Goal: Find specific page/section: Find specific page/section

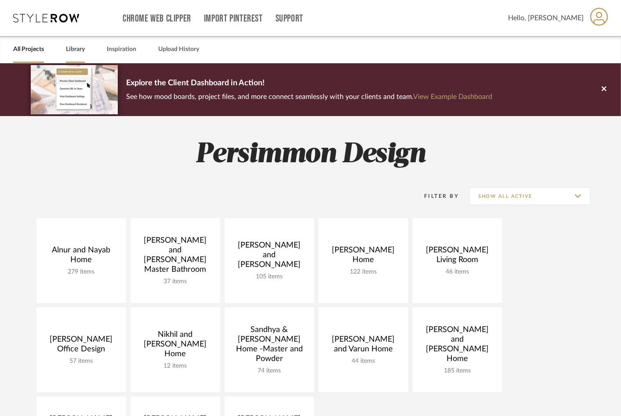
click at [70, 51] on link "Library" at bounding box center [75, 50] width 19 height 12
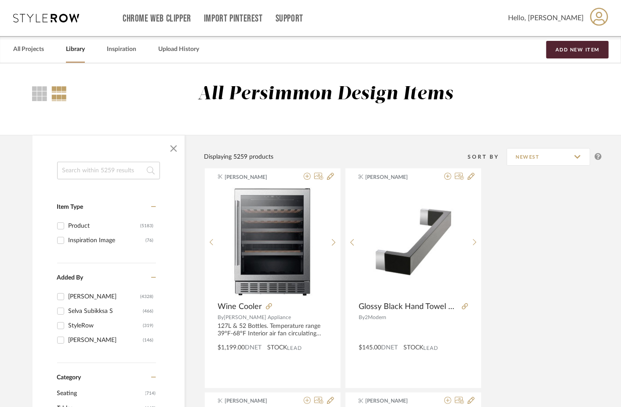
click at [84, 161] on div at bounding box center [109, 148] width 152 height 26
click at [84, 171] on input at bounding box center [108, 171] width 103 height 18
type input "solange"
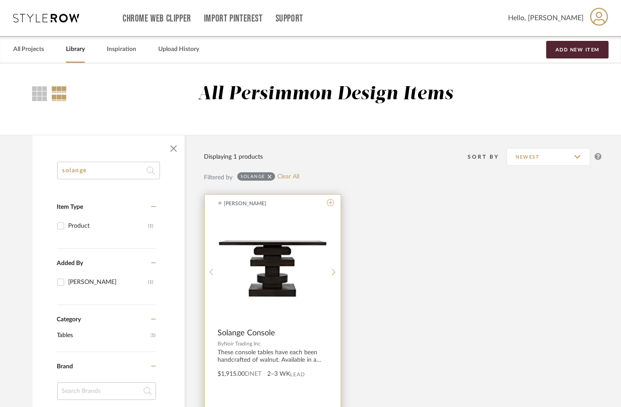
click at [252, 335] on span "Solange Console" at bounding box center [247, 334] width 58 height 10
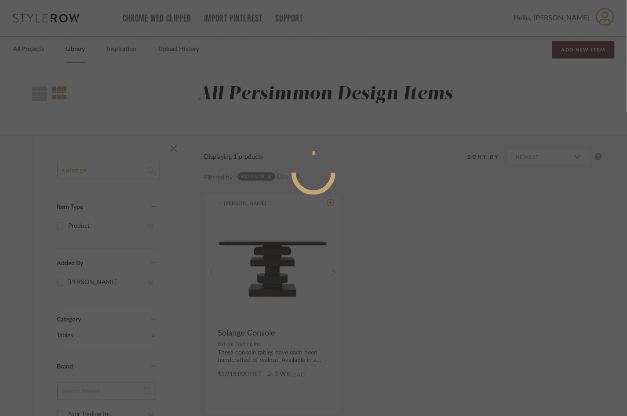
click at [430, 256] on mat-dialog-content at bounding box center [313, 208] width 425 height 379
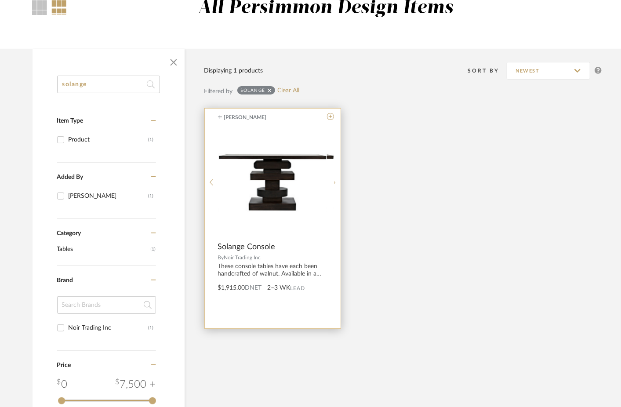
scroll to position [90, 0]
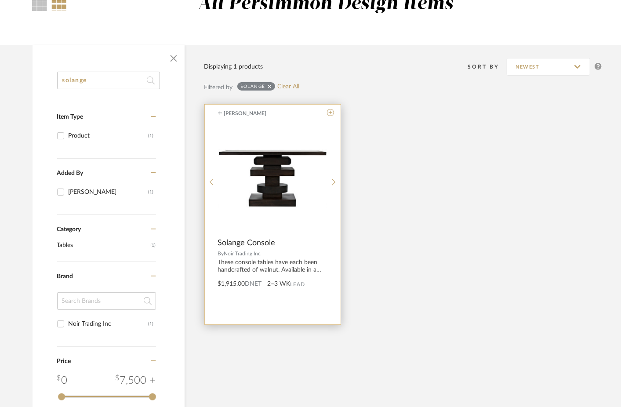
click at [260, 242] on span "Solange Console" at bounding box center [247, 243] width 58 height 10
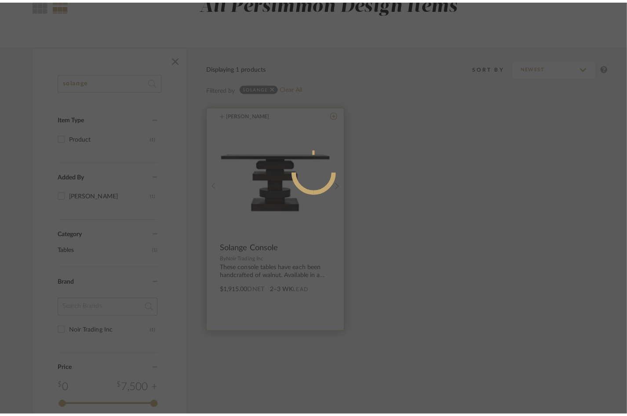
scroll to position [0, 0]
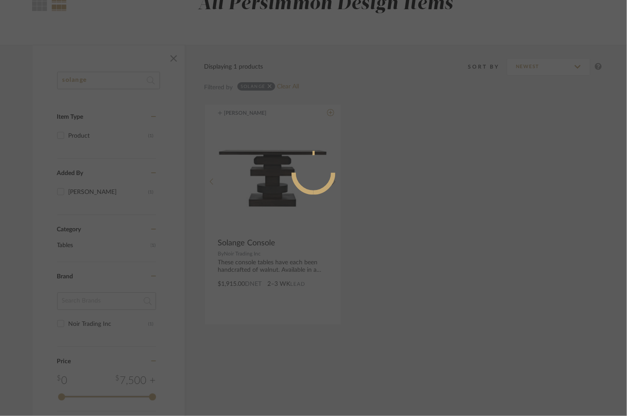
click at [452, 194] on div at bounding box center [313, 173] width 425 height 44
